Goal: Information Seeking & Learning: Find specific fact

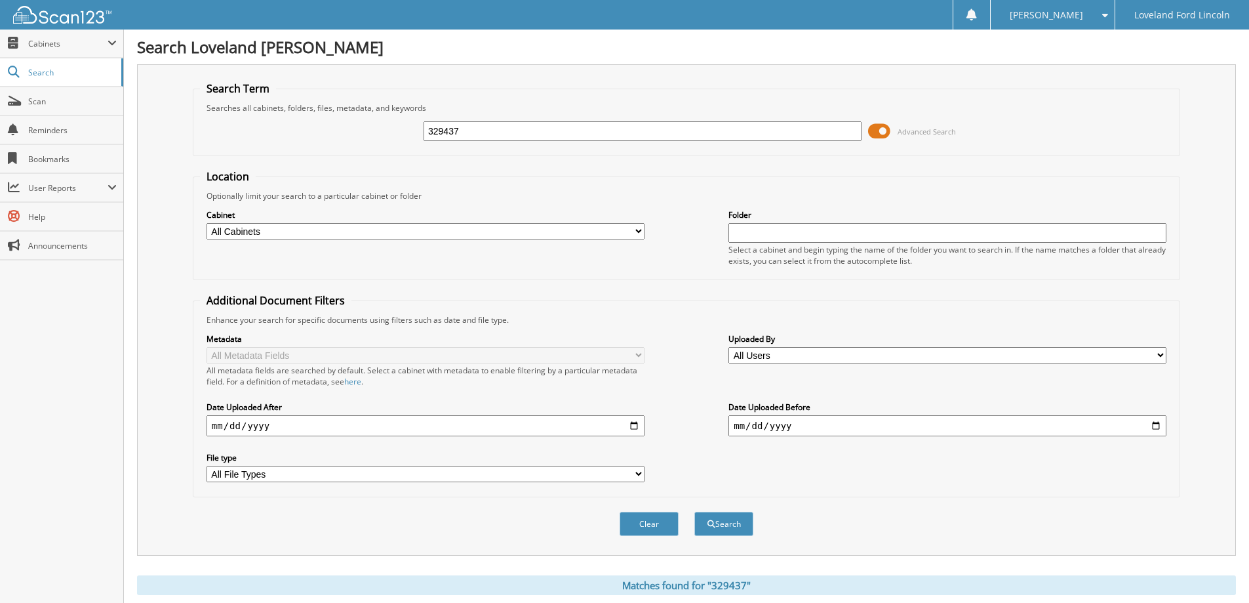
click at [488, 126] on input "329437" at bounding box center [643, 131] width 438 height 20
type input "335558d"
click at [695, 512] on button "Search" at bounding box center [724, 524] width 59 height 24
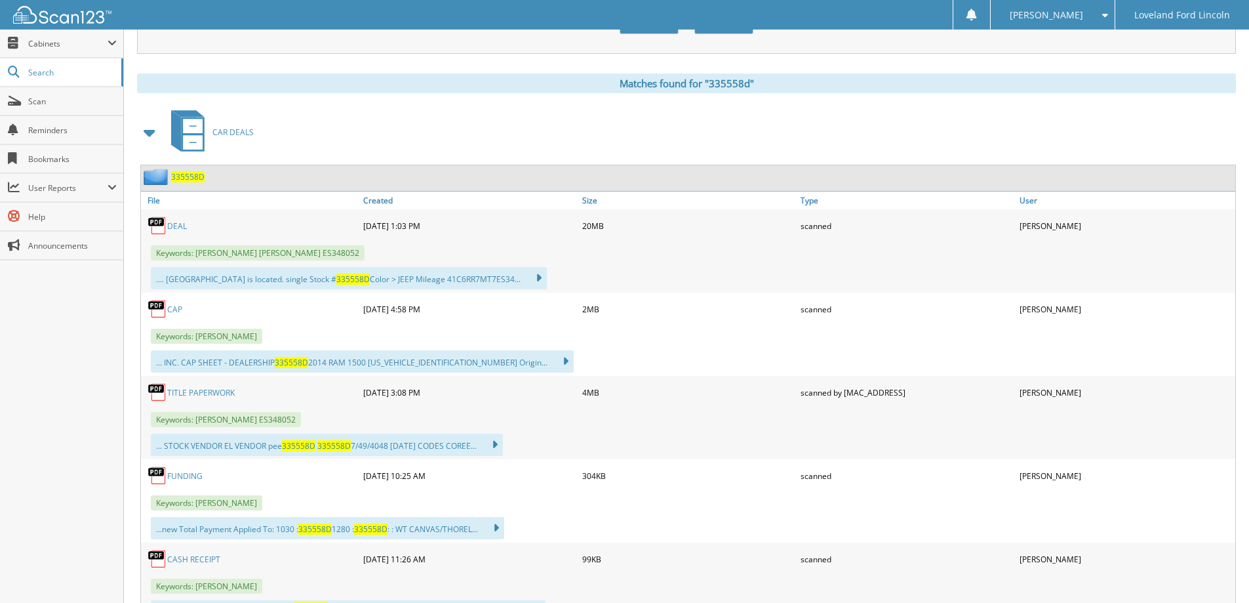
scroll to position [525, 0]
